Goal: Task Accomplishment & Management: Use online tool/utility

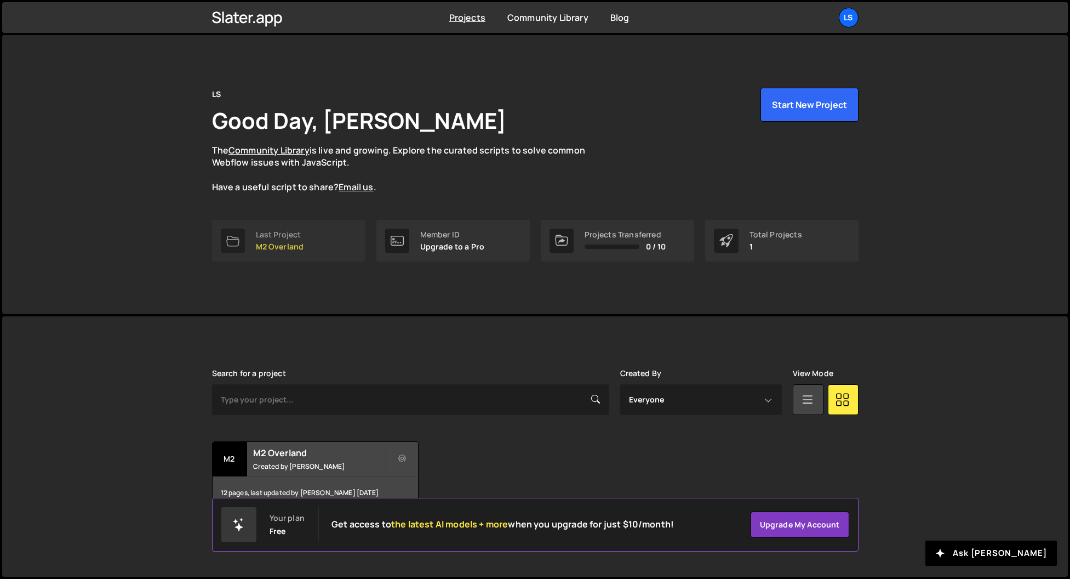
click at [297, 252] on link "Last Project M2 Overland" at bounding box center [288, 241] width 153 height 42
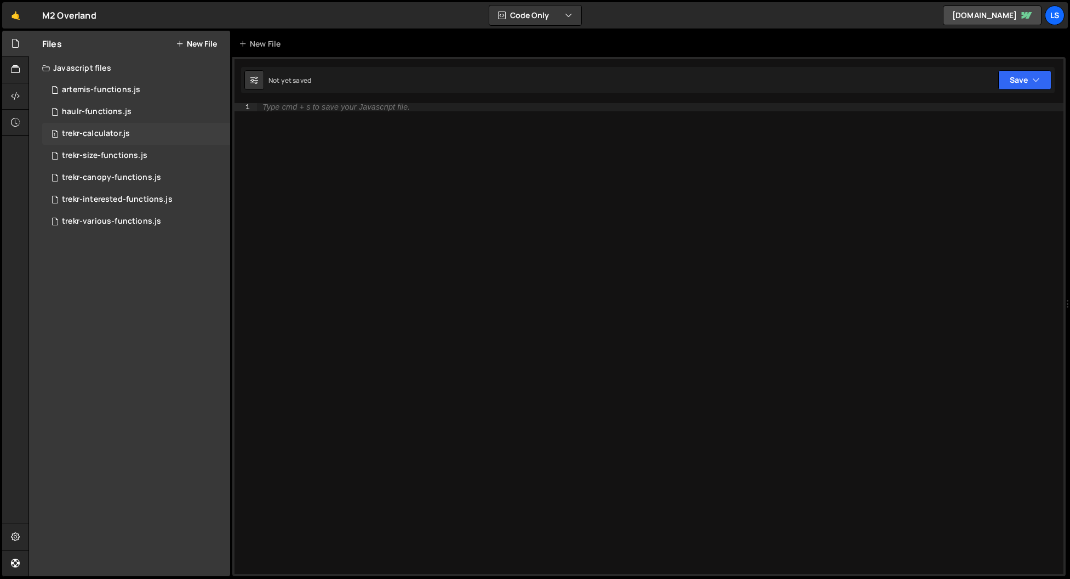
click at [89, 135] on div "trekr-calculator.js" at bounding box center [96, 134] width 68 height 10
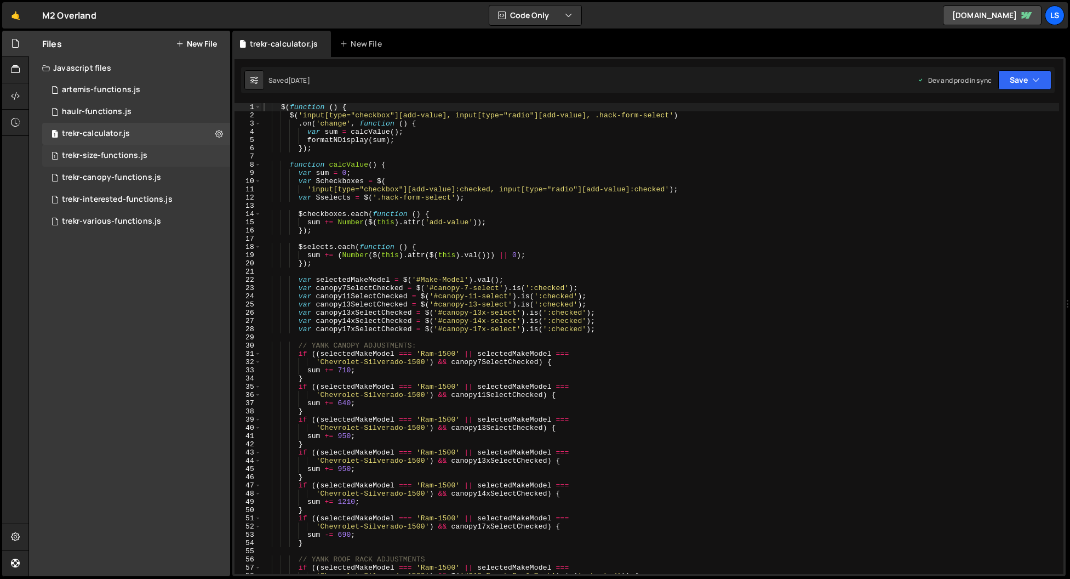
click at [86, 160] on div "trekr-size-functions.js" at bounding box center [104, 156] width 85 height 10
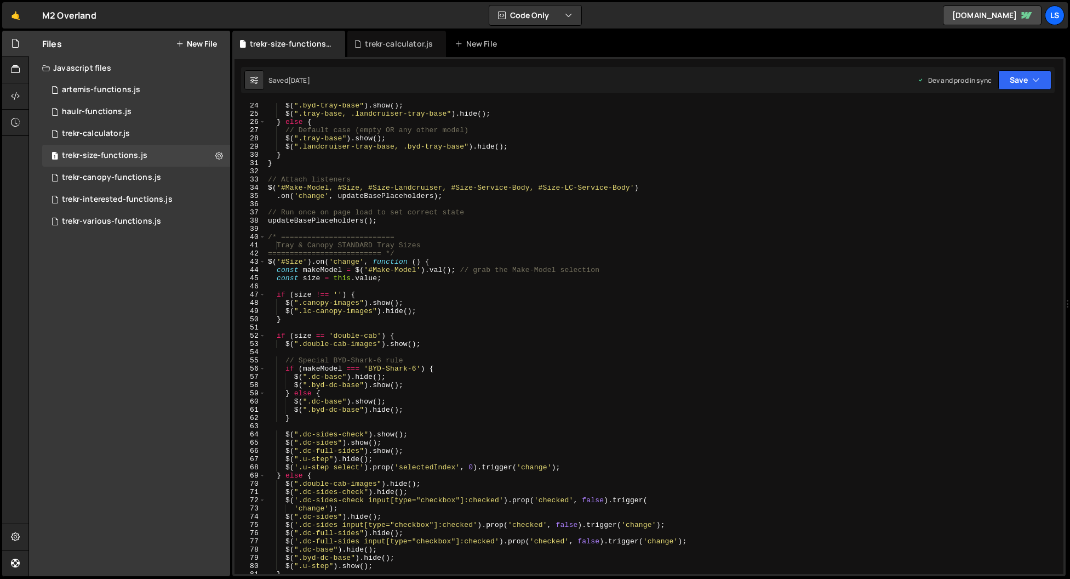
scroll to position [230, 0]
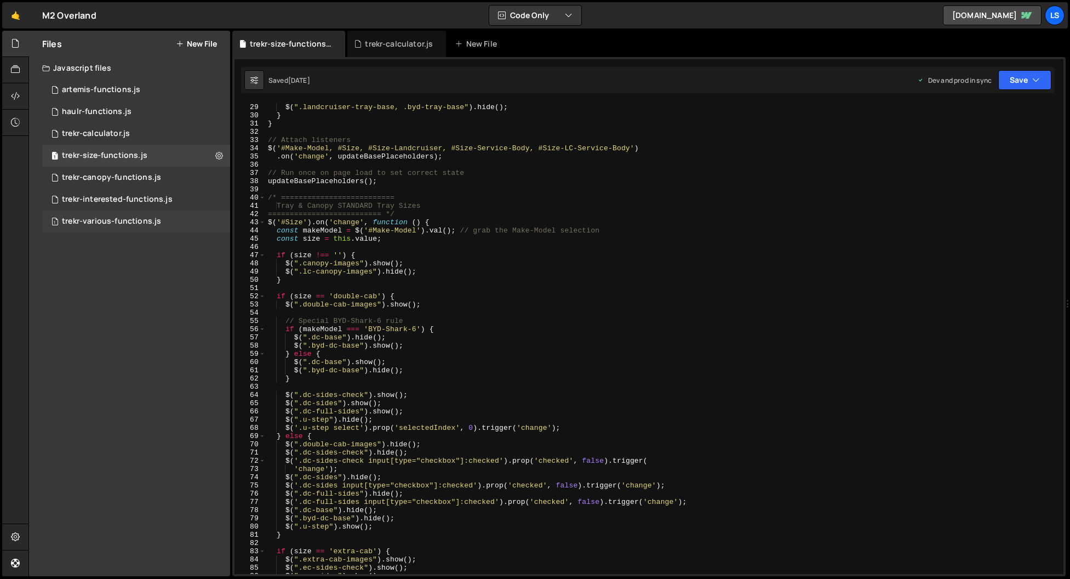
click at [115, 221] on div "trekr-various-functions.js" at bounding box center [111, 221] width 99 height 10
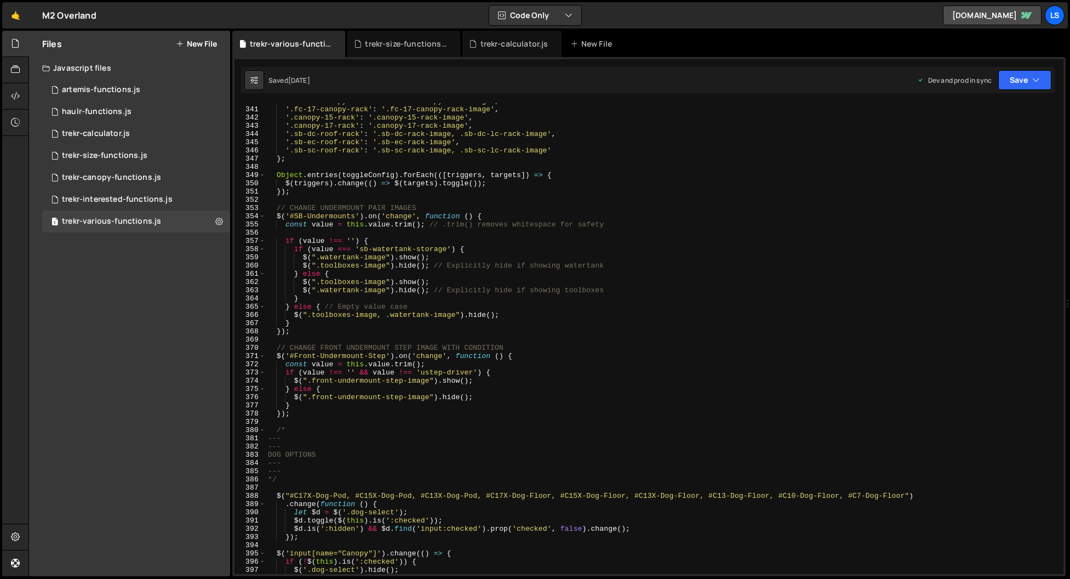
scroll to position [2825, 0]
click at [422, 400] on div "'.fc-15-canopy-rack' : '.fc-15-canopy-rack-image' , '.fc-17-canopy-rack' : '.fc…" at bounding box center [662, 340] width 793 height 487
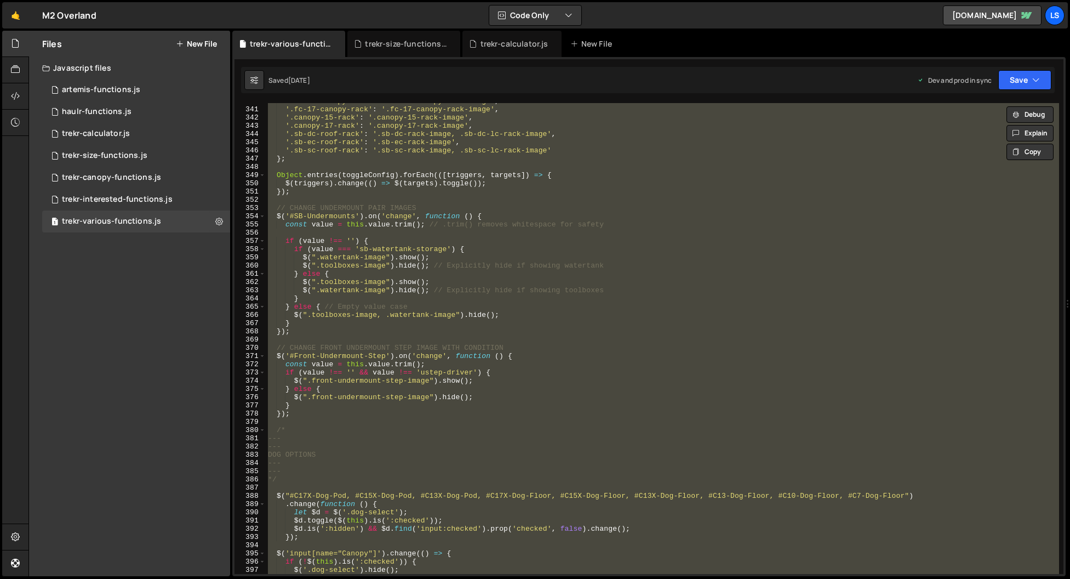
click at [403, 416] on div "'.fc-15-canopy-rack' : '.fc-15-canopy-rack-image' , '.fc-17-canopy-rack' : '.fc…" at bounding box center [662, 338] width 793 height 471
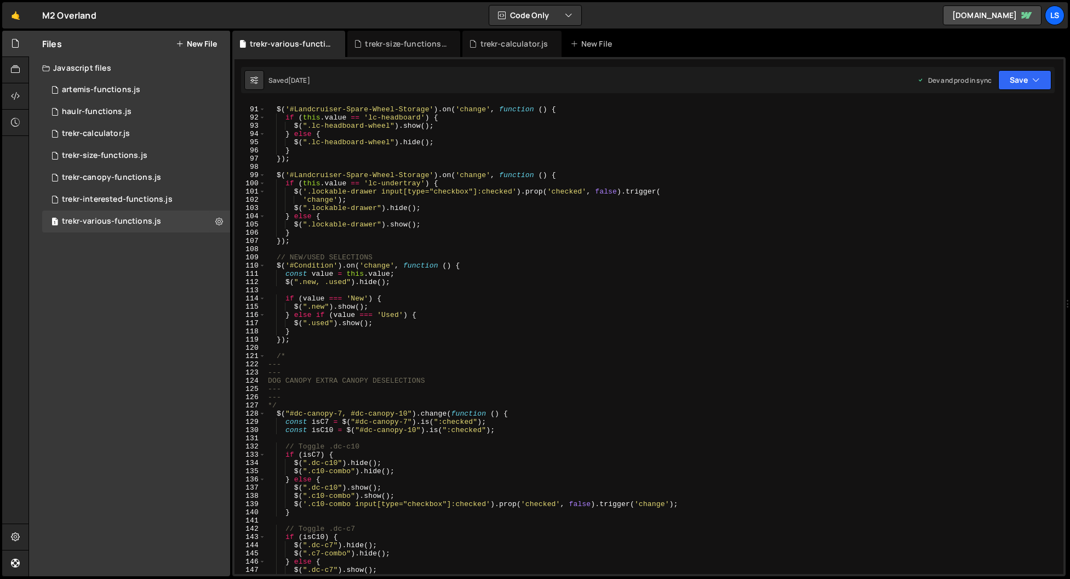
scroll to position [737, 0]
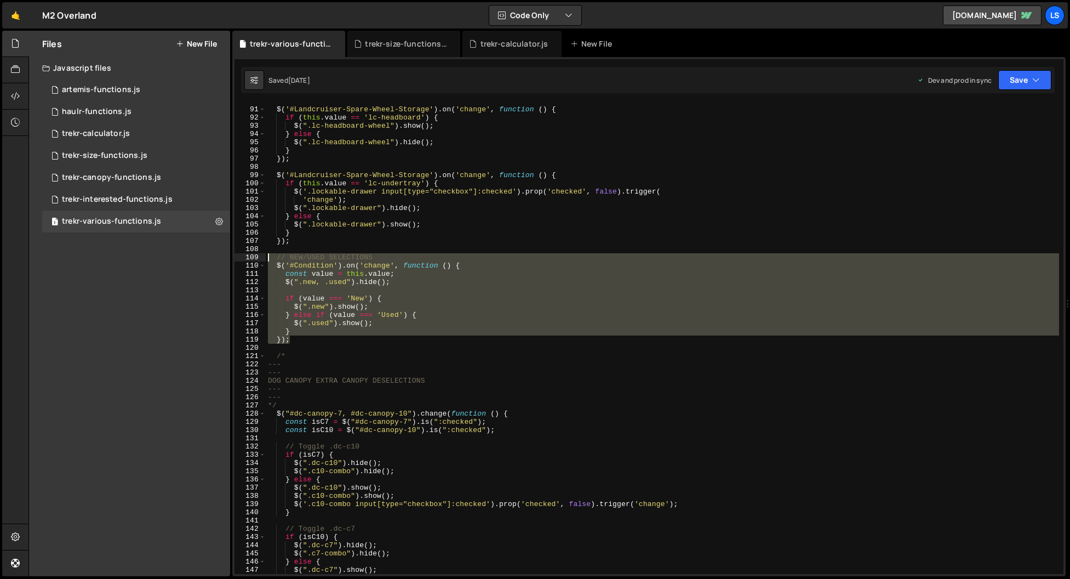
drag, startPoint x: 291, startPoint y: 342, endPoint x: 251, endPoint y: 256, distance: 94.4
click at [251, 256] on div "}); 90 91 92 93 94 95 96 97 98 99 100 101 102 103 104 105 106 107 108 109 110 1…" at bounding box center [648, 338] width 829 height 471
type textarea "// NEW/USED SELECTIONS $('#Condition').on('change', function () {"
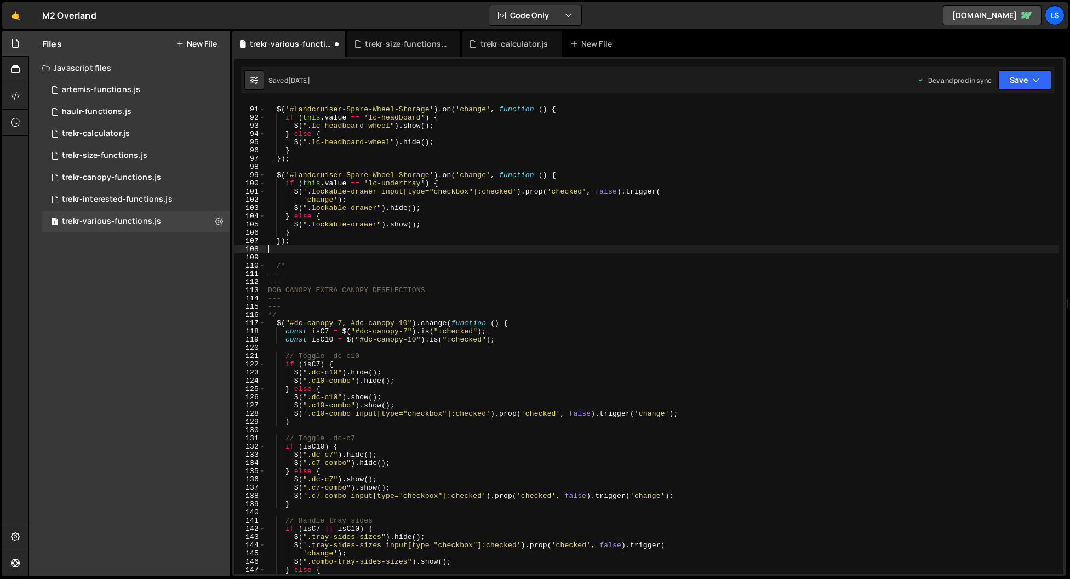
type textarea "});"
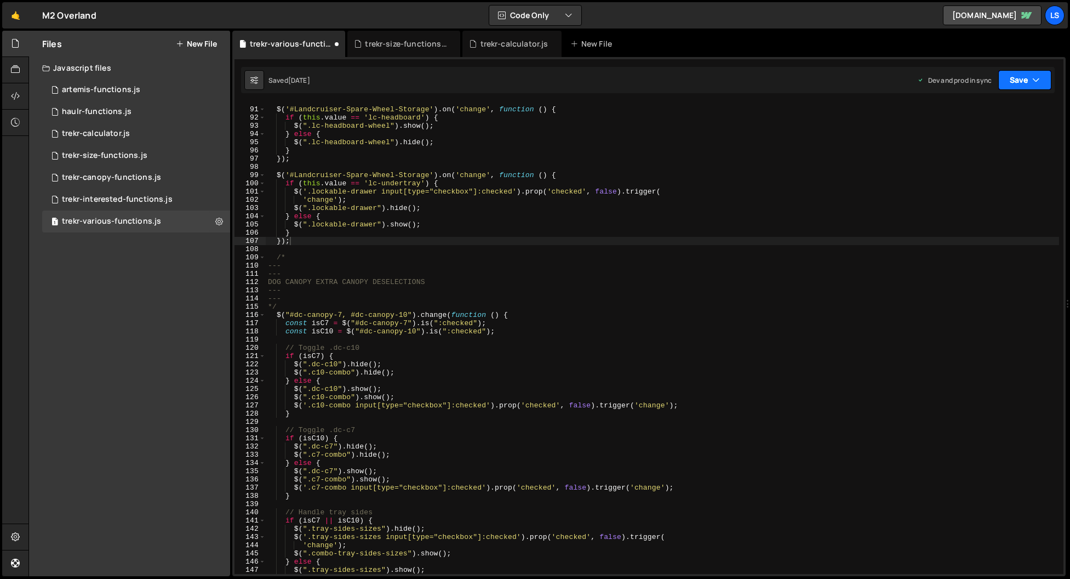
click at [1019, 78] on button "Save" at bounding box center [1024, 80] width 53 height 20
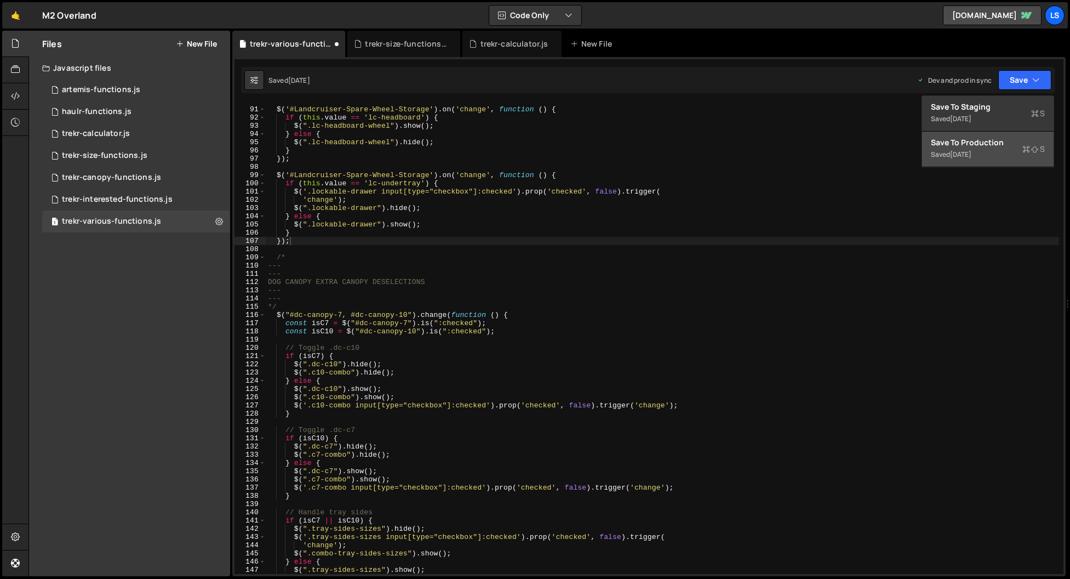
click at [997, 150] on div "Saved [DATE]" at bounding box center [988, 154] width 114 height 13
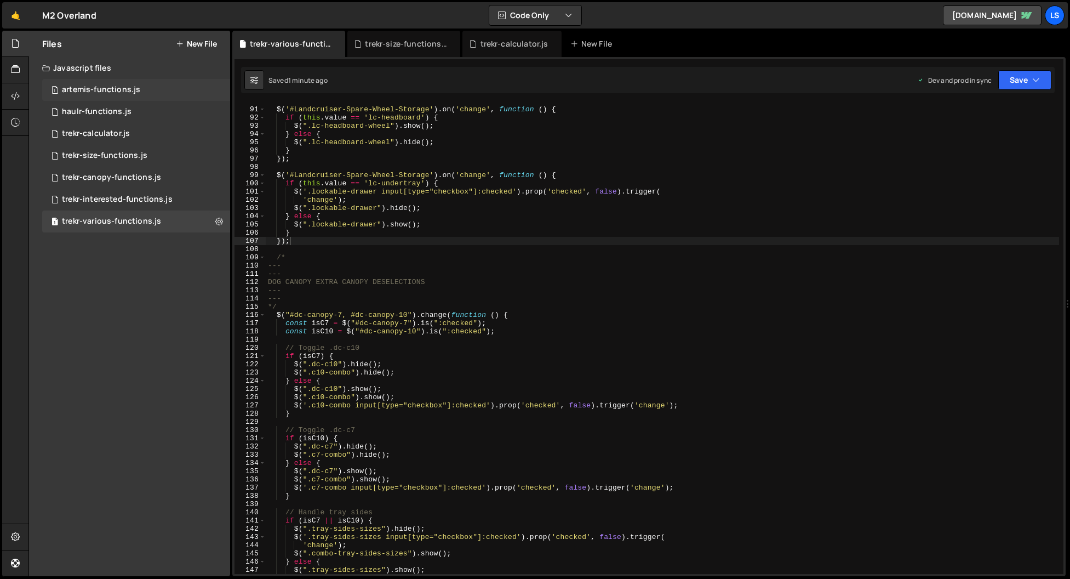
click at [98, 87] on div "artemis-functions.js" at bounding box center [101, 90] width 78 height 10
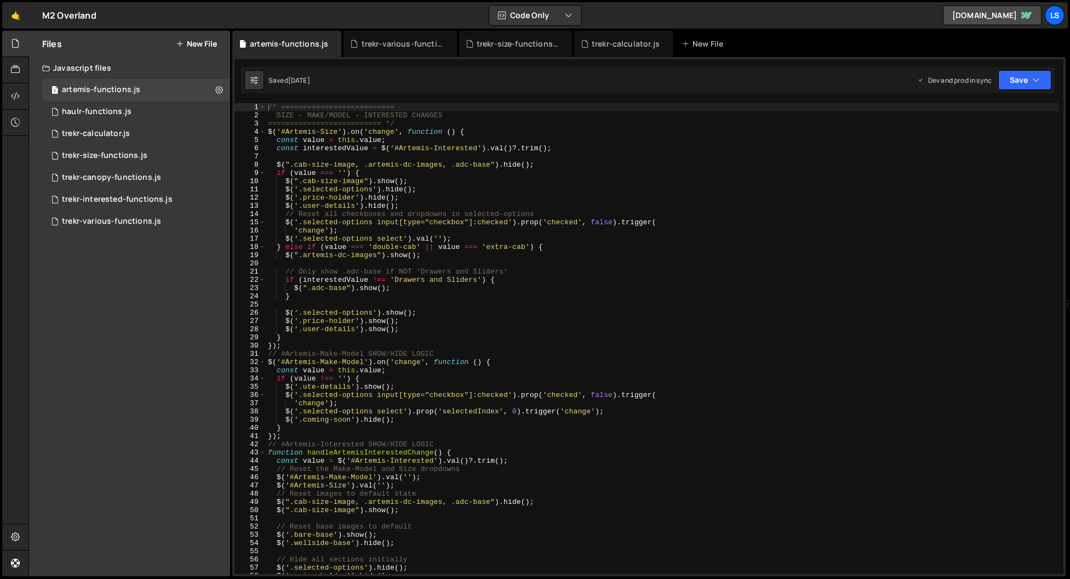
scroll to position [3952, 0]
click at [495, 271] on div "/* ========================== SIZE – MAKE/MODEL – INTERESTED CHANGES ==========…" at bounding box center [662, 346] width 793 height 487
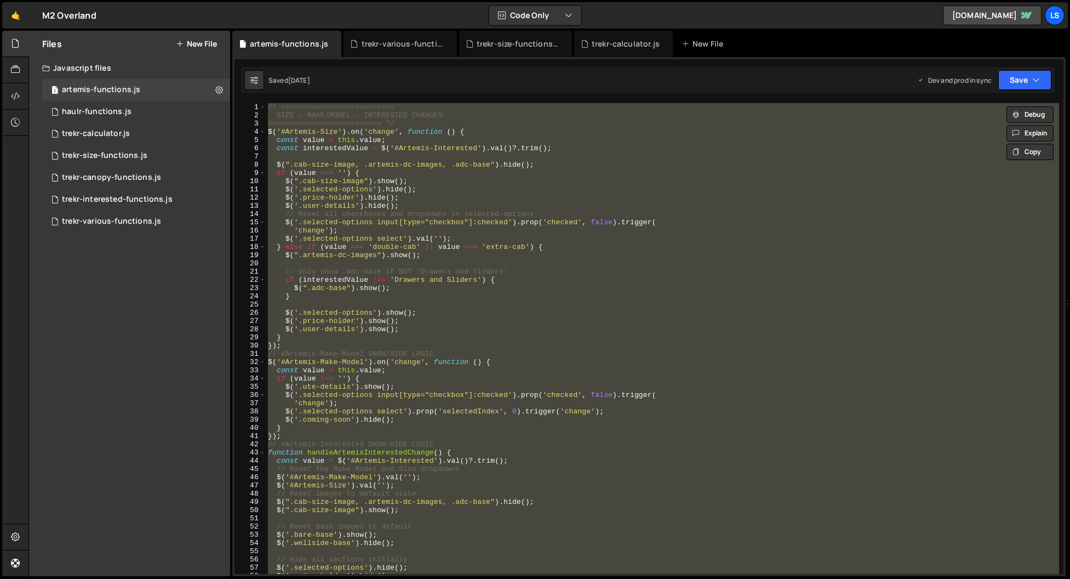
click at [487, 350] on div "/* ========================== SIZE – MAKE/MODEL – INTERESTED CHANGES ==========…" at bounding box center [662, 338] width 793 height 471
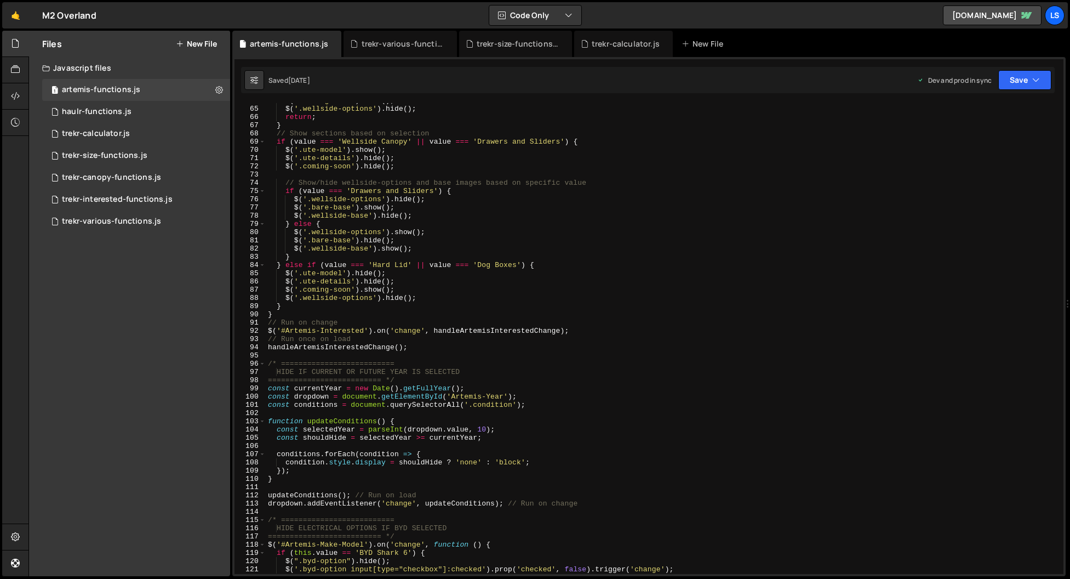
scroll to position [617, 0]
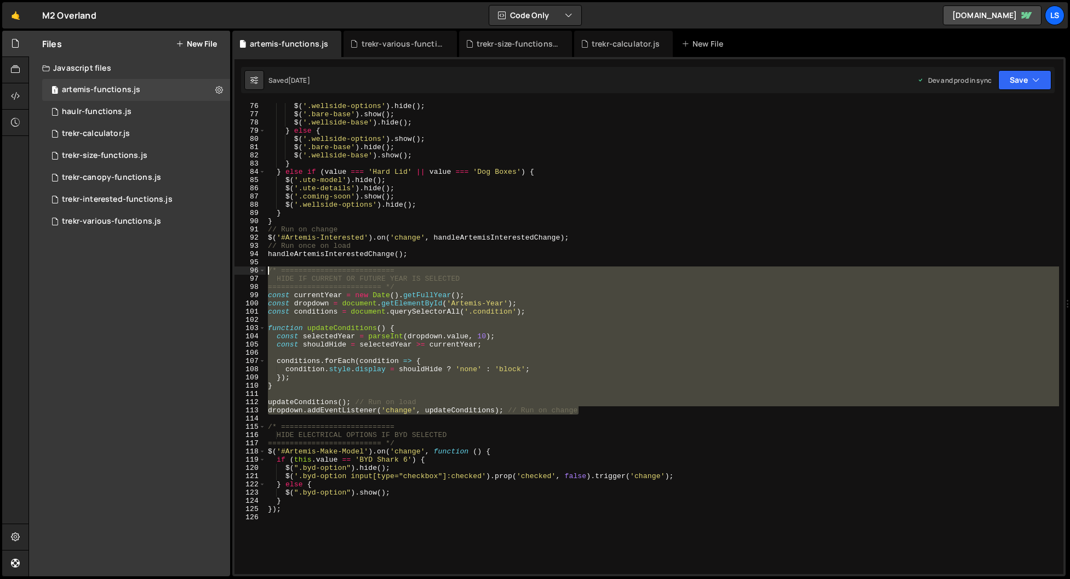
drag, startPoint x: 586, startPoint y: 410, endPoint x: 240, endPoint y: 272, distance: 372.8
click at [240, 272] on div "// #Artemis-Make-Model SHOW/HIDE LOGIC 76 77 78 79 80 81 82 83 84 85 86 87 88 8…" at bounding box center [648, 338] width 829 height 471
type textarea "/* ========================== HIDE IF CURRENT OR FUTURE YEAR IS SELECTED"
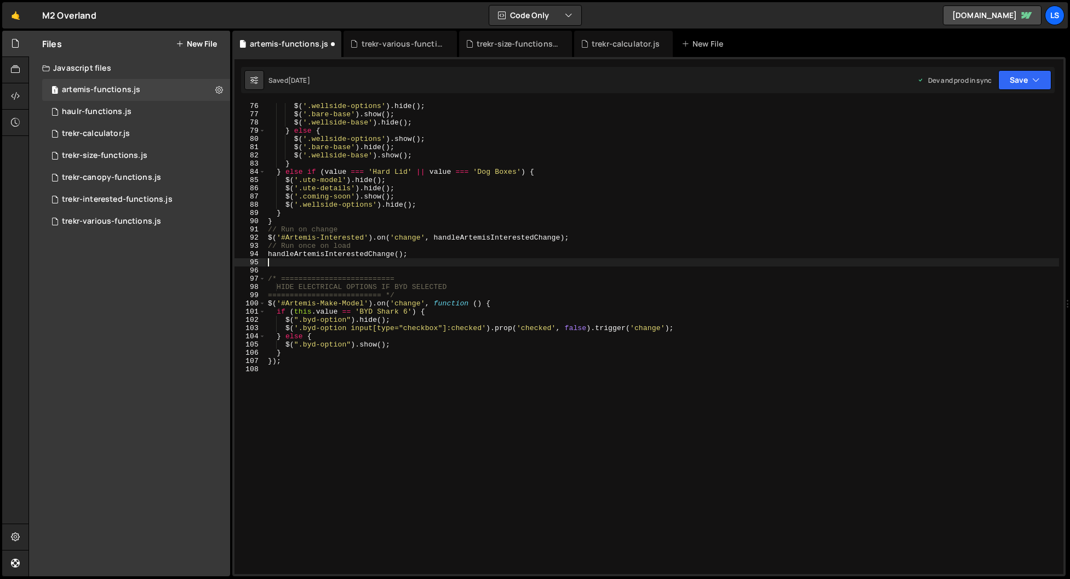
type textarea "handleArtemisInterestedChange();"
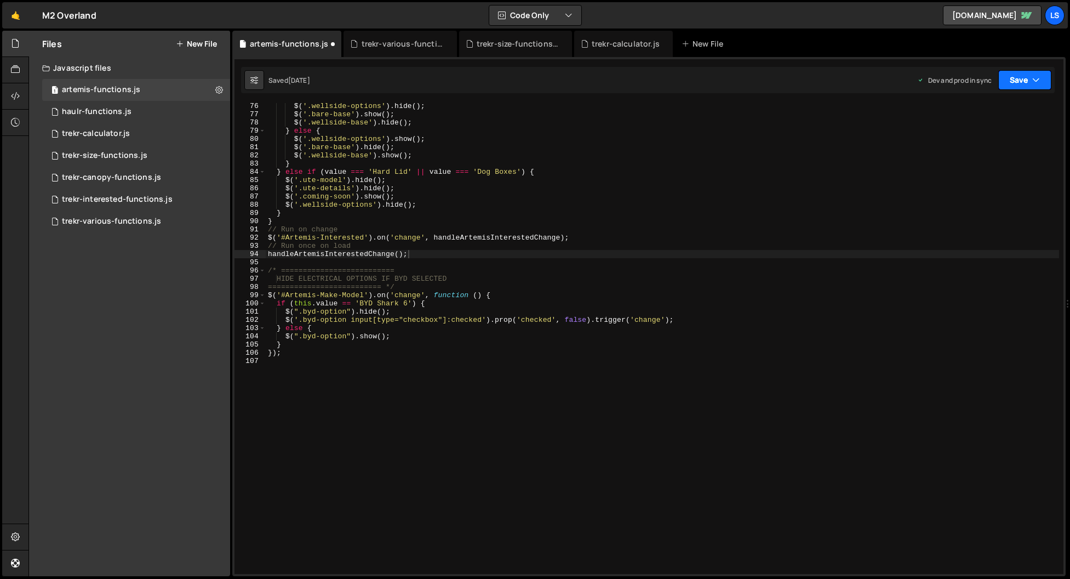
click at [1028, 76] on button "Save" at bounding box center [1024, 80] width 53 height 20
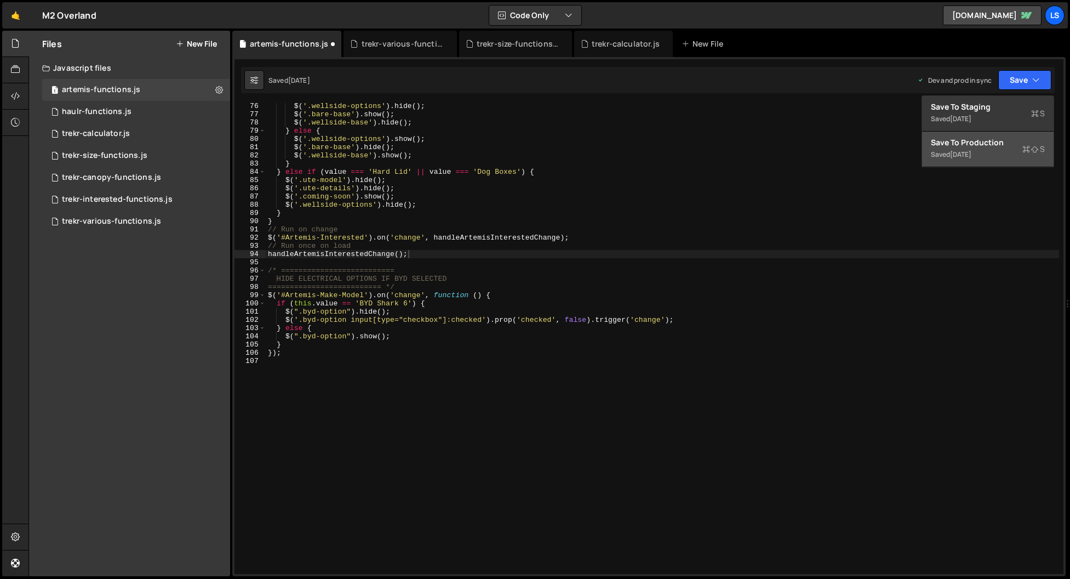
click at [985, 141] on div "Save to Production S" at bounding box center [988, 142] width 114 height 11
